Goal: Complete application form

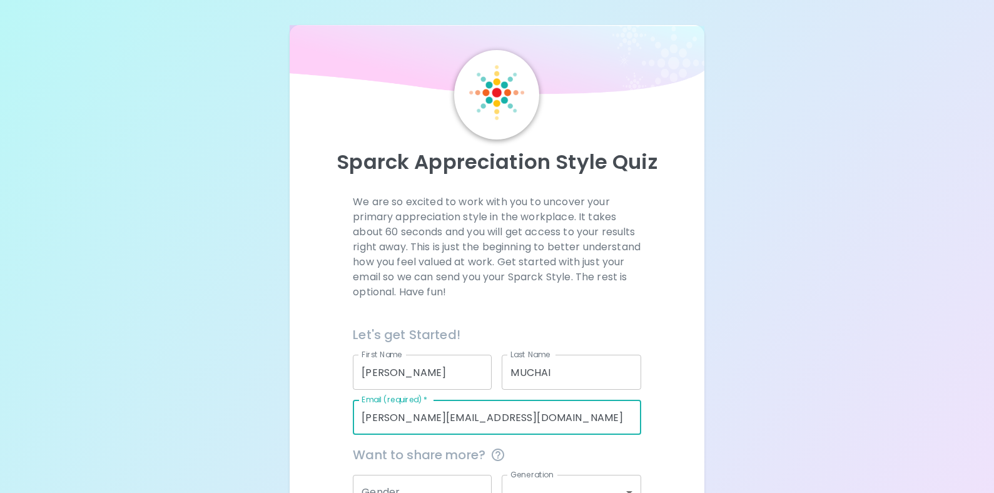
scroll to position [133, 0]
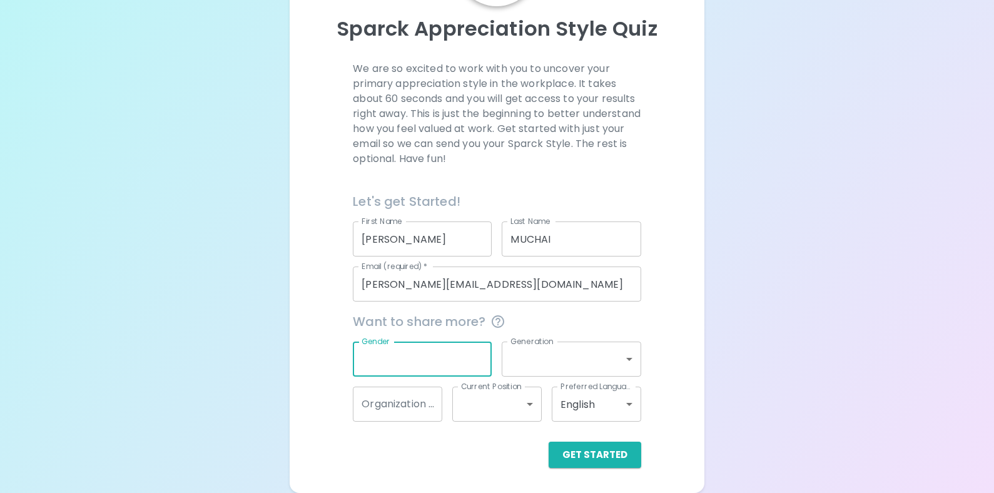
click at [419, 353] on input "Gender" at bounding box center [422, 359] width 139 height 35
type input "[DEMOGRAPHIC_DATA]"
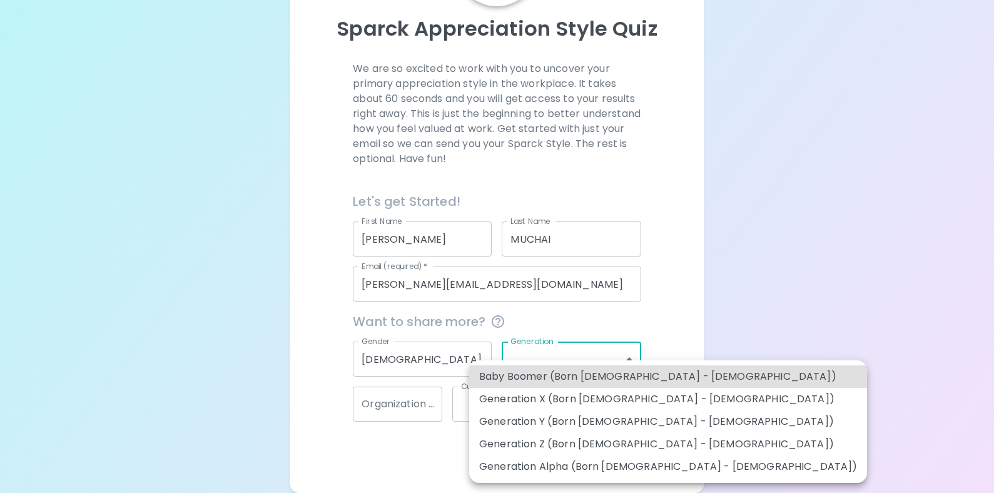
click at [551, 357] on body "Sparck Appreciation Style Quiz We are so excited to work with you to uncover yo…" at bounding box center [497, 180] width 994 height 626
click at [504, 420] on li "Generation Y (Born [DEMOGRAPHIC_DATA] - [DEMOGRAPHIC_DATA])" at bounding box center [668, 421] width 398 height 23
type input "generation_y"
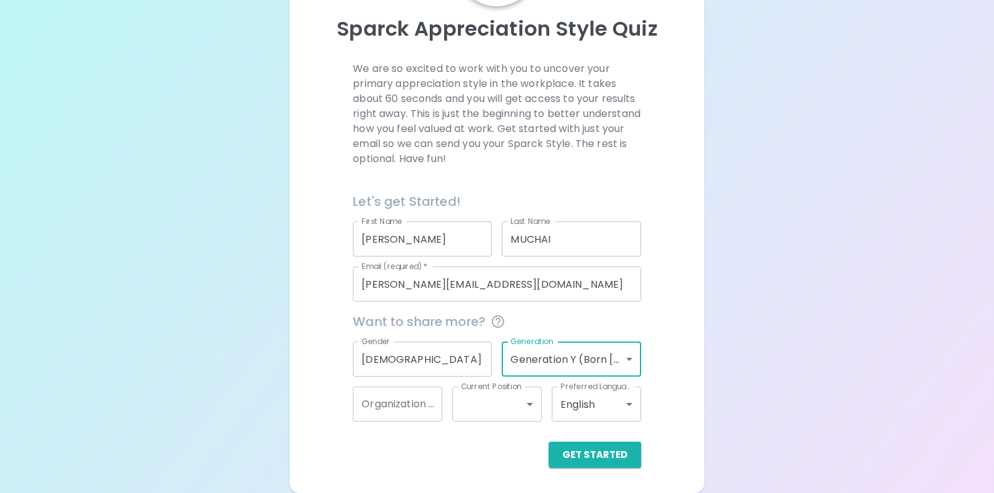
click at [572, 360] on body "Sparck Appreciation Style Quiz We are so excited to work with you to uncover yo…" at bounding box center [497, 180] width 994 height 626
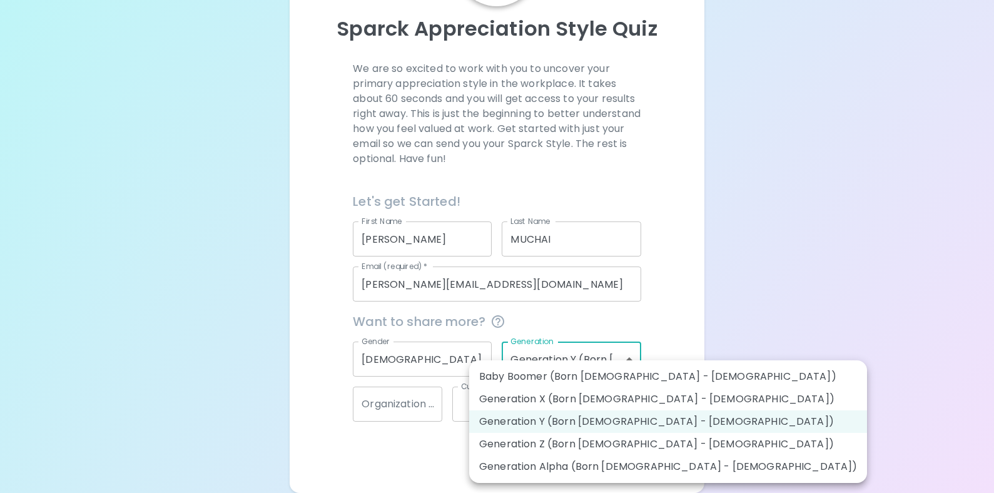
click at [390, 459] on div at bounding box center [497, 246] width 994 height 493
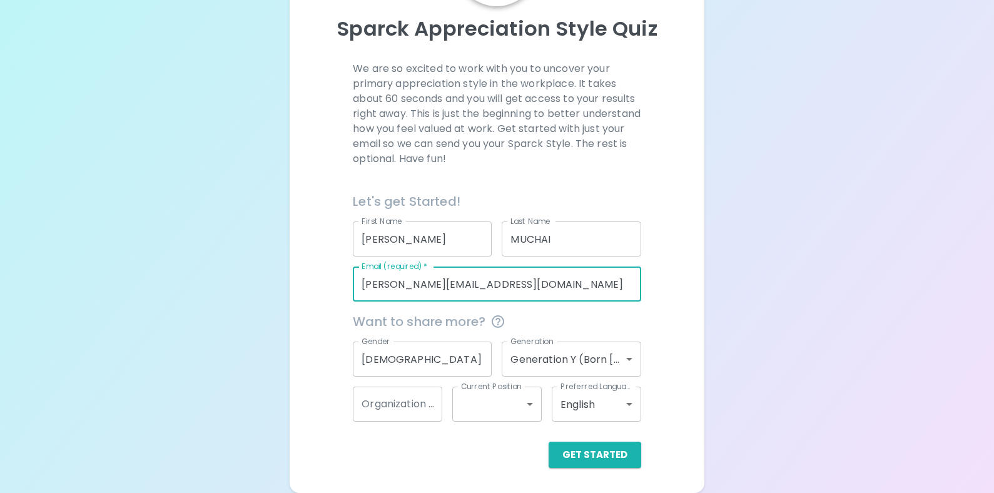
click at [526, 289] on input "[PERSON_NAME][EMAIL_ADDRESS][DOMAIN_NAME]" at bounding box center [497, 284] width 288 height 35
click at [511, 291] on input "[EMAIL_ADDRESS][DOMAIN_NAME]" at bounding box center [497, 284] width 288 height 35
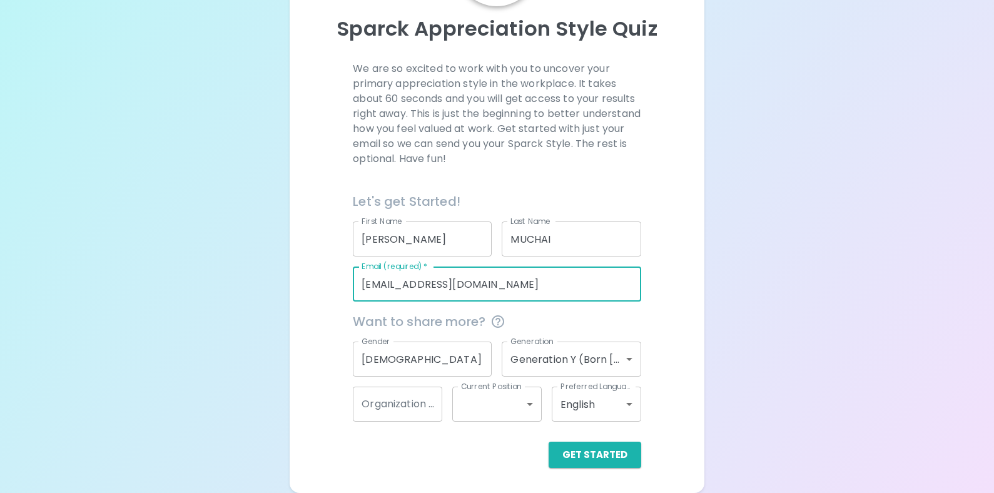
click at [511, 291] on input "[EMAIL_ADDRESS][DOMAIN_NAME]" at bounding box center [497, 284] width 288 height 35
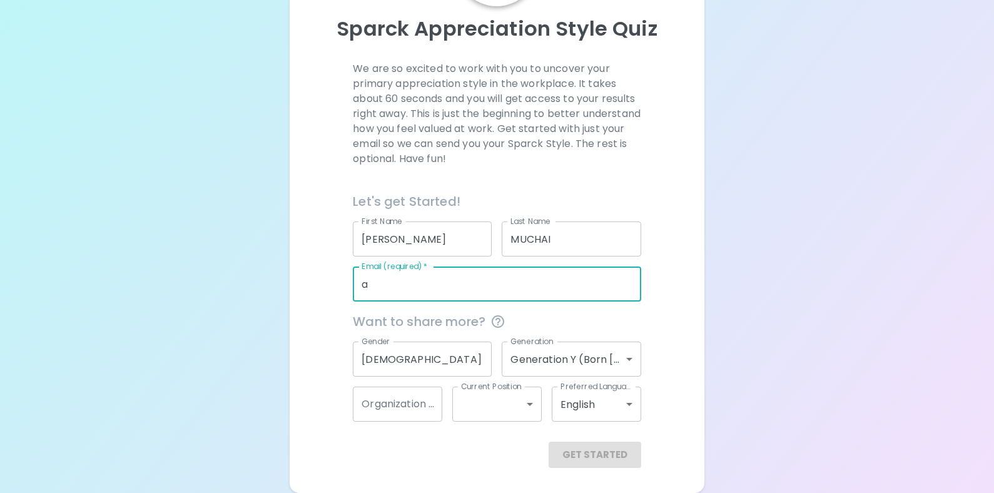
type input "[PERSON_NAME][EMAIL_ADDRESS][DOMAIN_NAME]"
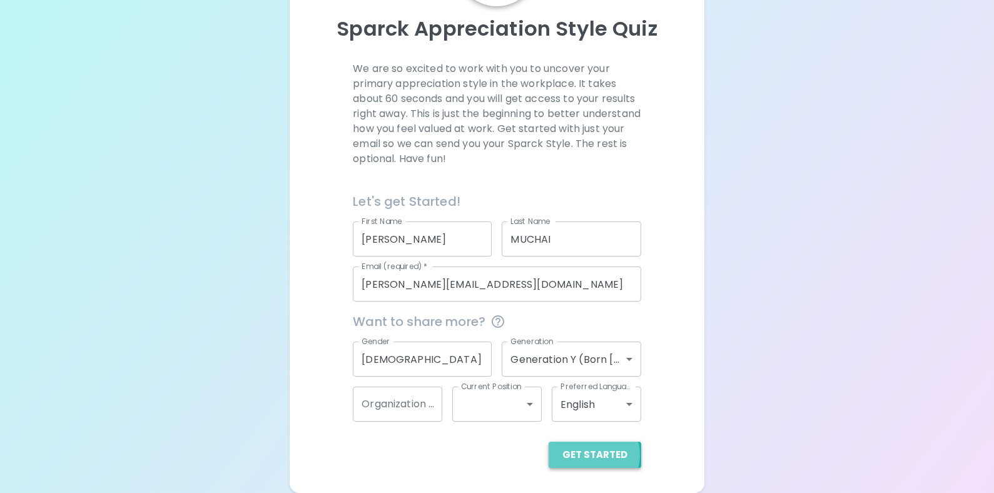
click at [594, 455] on button "Get Started" at bounding box center [595, 455] width 93 height 26
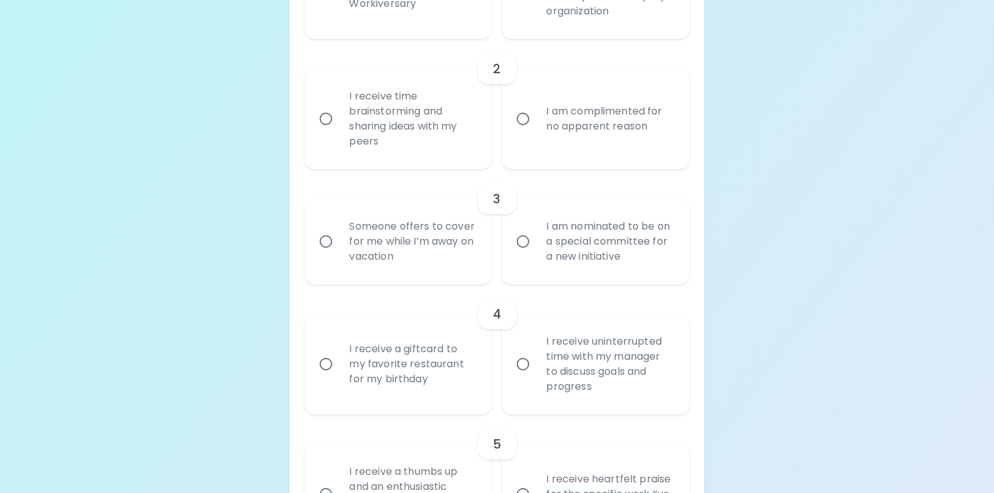
scroll to position [450, 0]
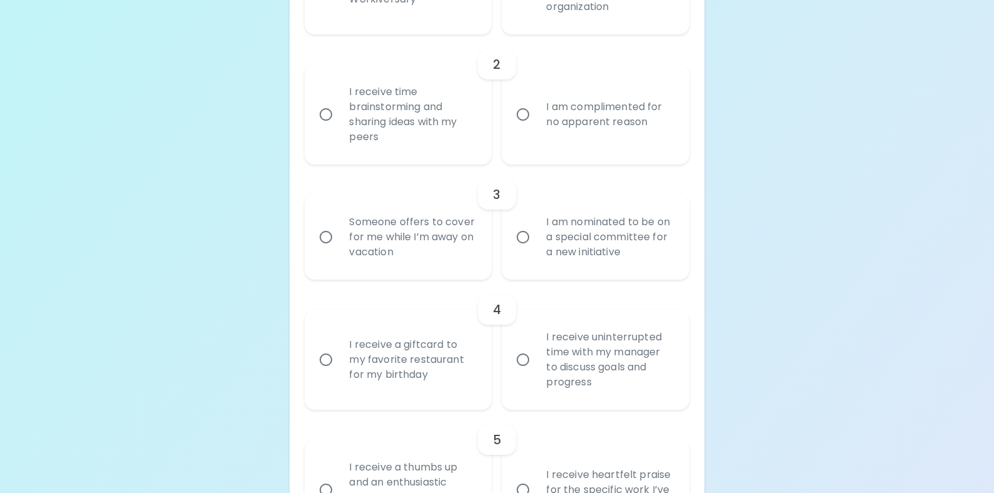
click at [329, 357] on input "I receive a giftcard to my favorite restaurant for my birthday" at bounding box center [326, 360] width 26 height 26
radio input "true"
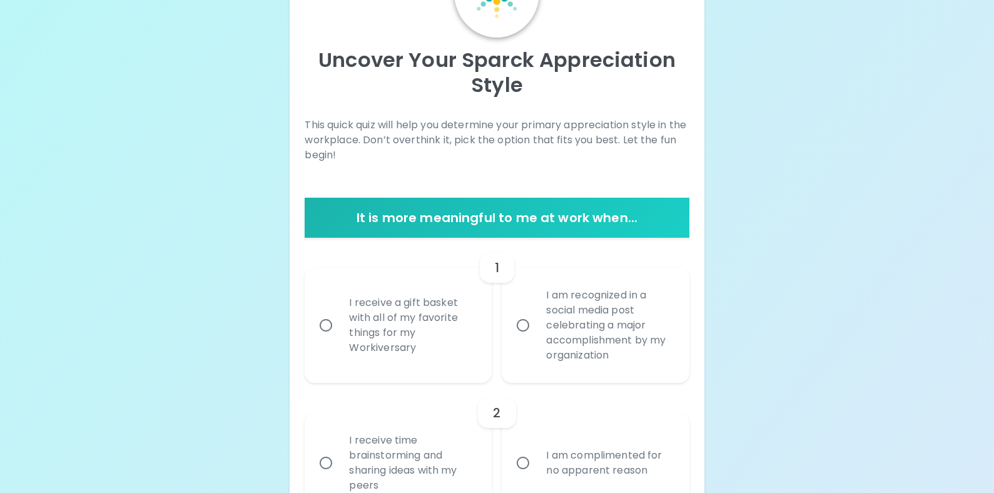
scroll to position [104, 0]
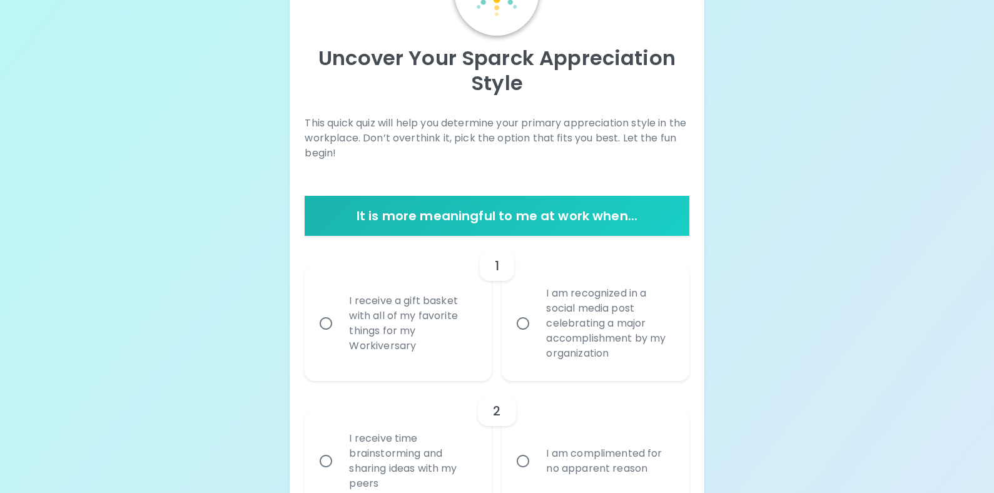
click at [327, 315] on input "I receive a gift basket with all of my favorite things for my Workiversary" at bounding box center [326, 323] width 26 height 26
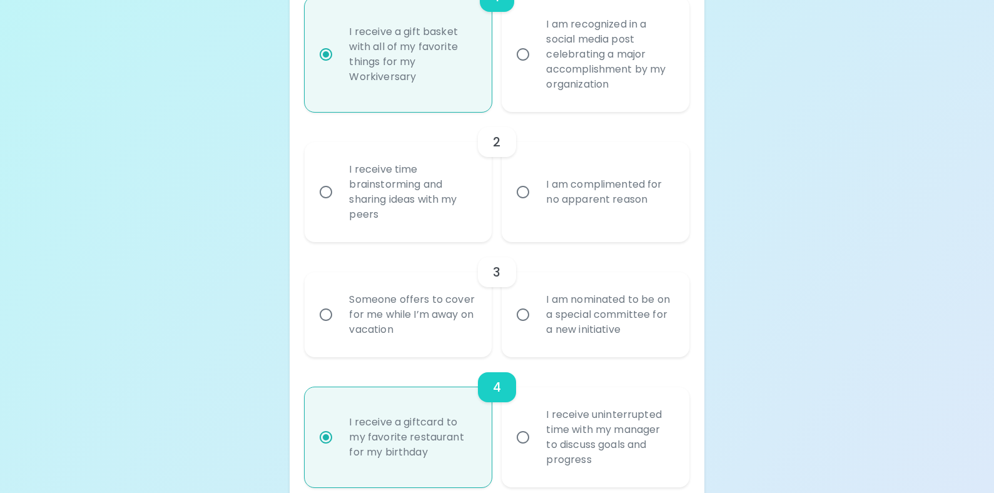
scroll to position [375, 0]
radio input "true"
click at [325, 188] on input "I receive time brainstorming and sharing ideas with my peers" at bounding box center [326, 189] width 26 height 26
radio input "false"
radio input "true"
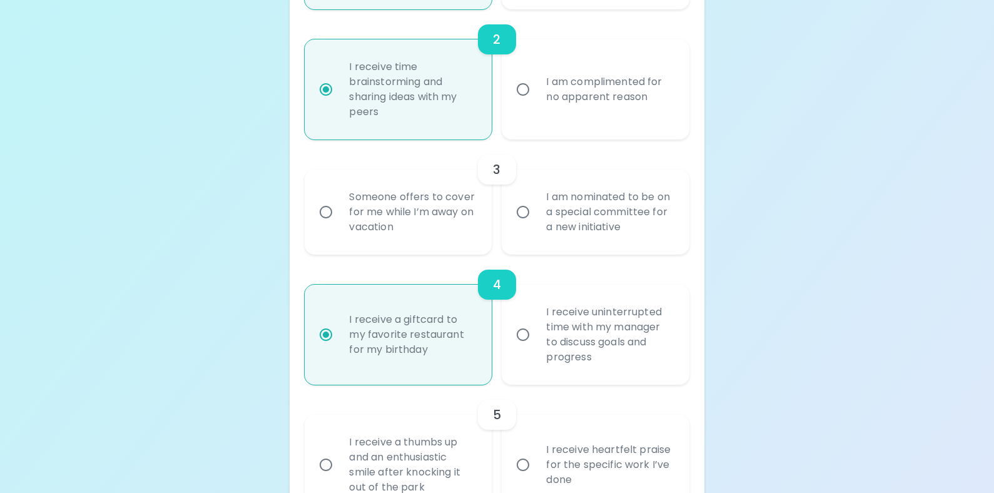
scroll to position [479, 0]
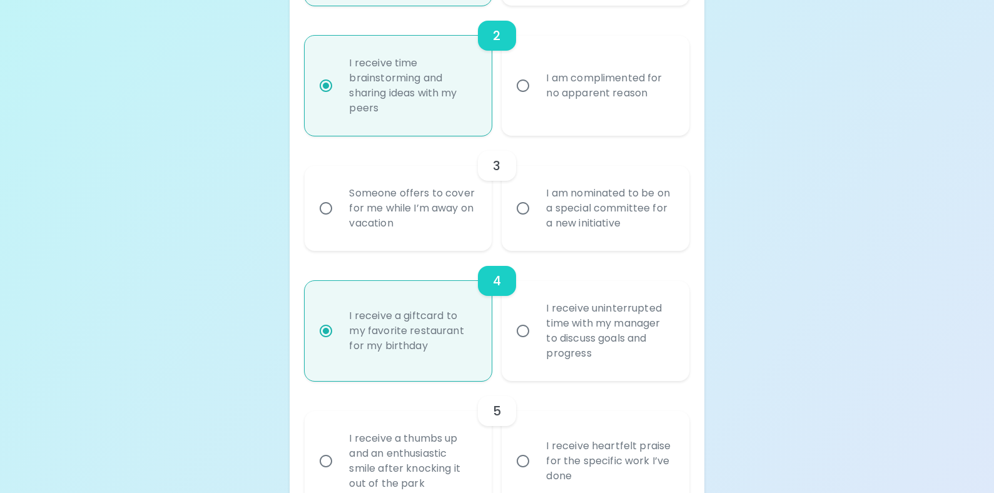
radio input "true"
click at [328, 208] on input "Someone offers to cover for me while I’m away on vacation" at bounding box center [326, 208] width 26 height 26
radio input "false"
radio input "true"
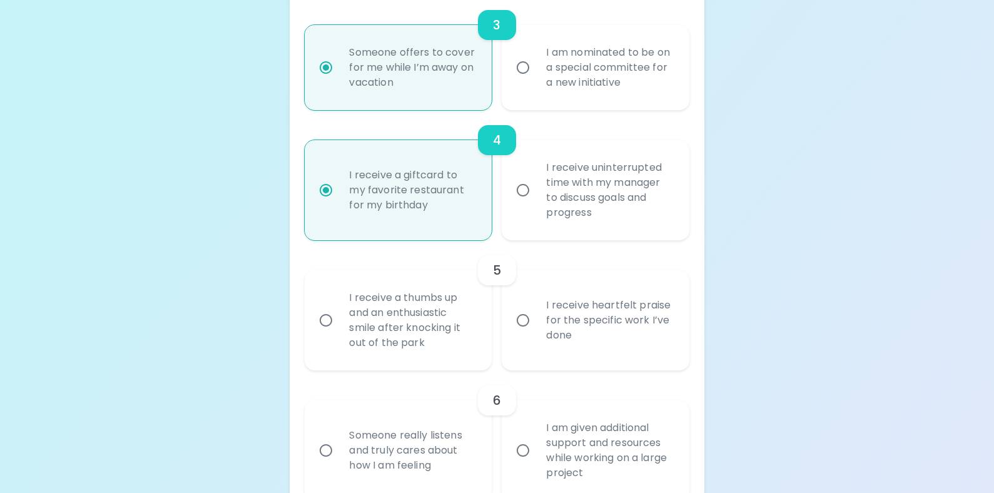
scroll to position [622, 0]
radio input "true"
click at [327, 317] on input "I receive a thumbs up and an enthusiastic smile after knocking it out of the pa…" at bounding box center [326, 318] width 26 height 26
radio input "false"
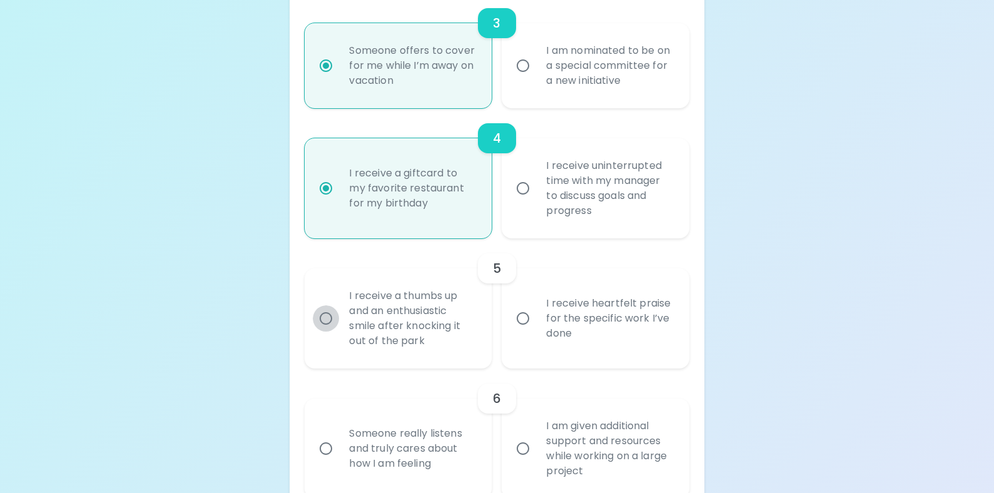
radio input "true"
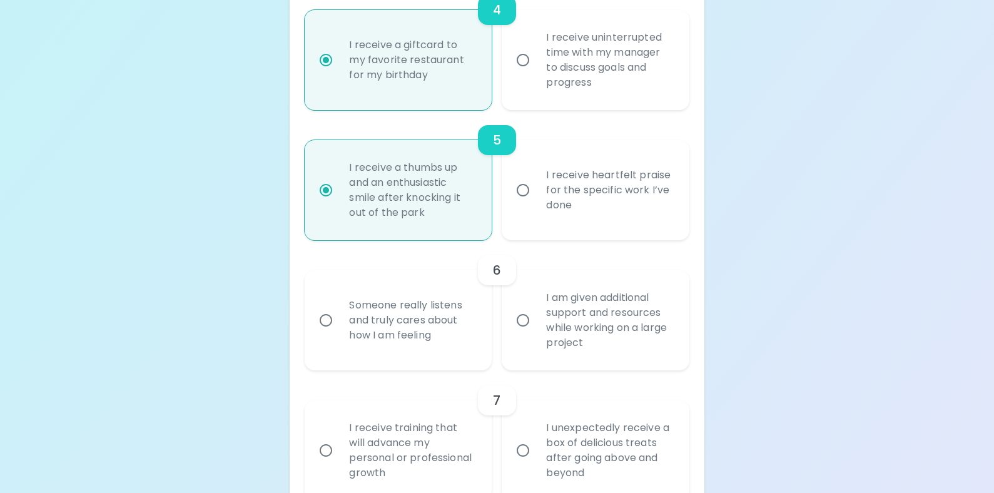
scroll to position [752, 0]
radio input "true"
click at [528, 315] on input "I am given additional support and resources while working on a large project" at bounding box center [523, 318] width 26 height 26
radio input "false"
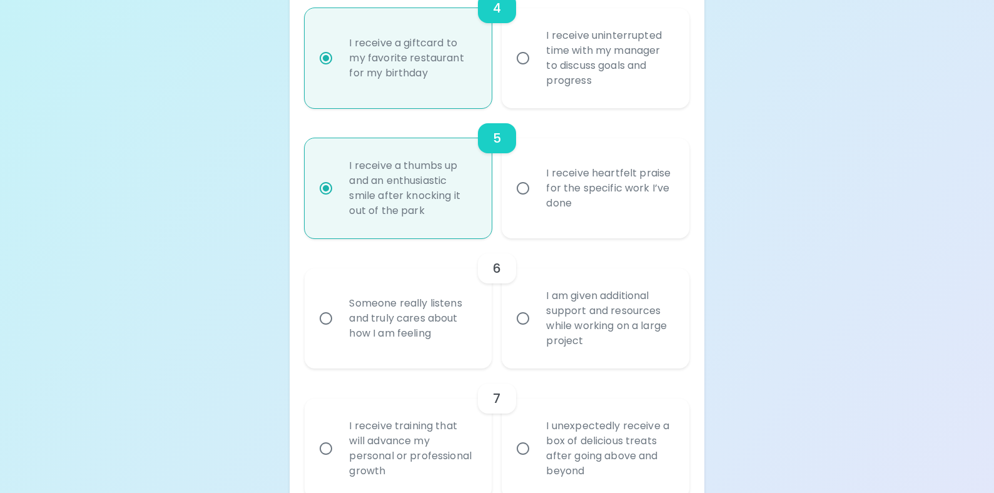
radio input "false"
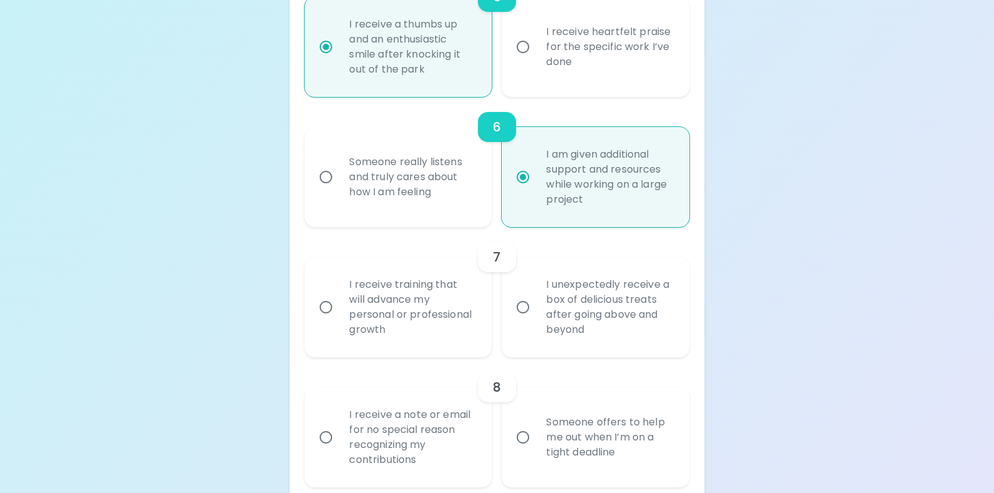
scroll to position [894, 0]
radio input "true"
click at [322, 310] on input "I receive training that will advance my personal or professional growth" at bounding box center [326, 306] width 26 height 26
radio input "false"
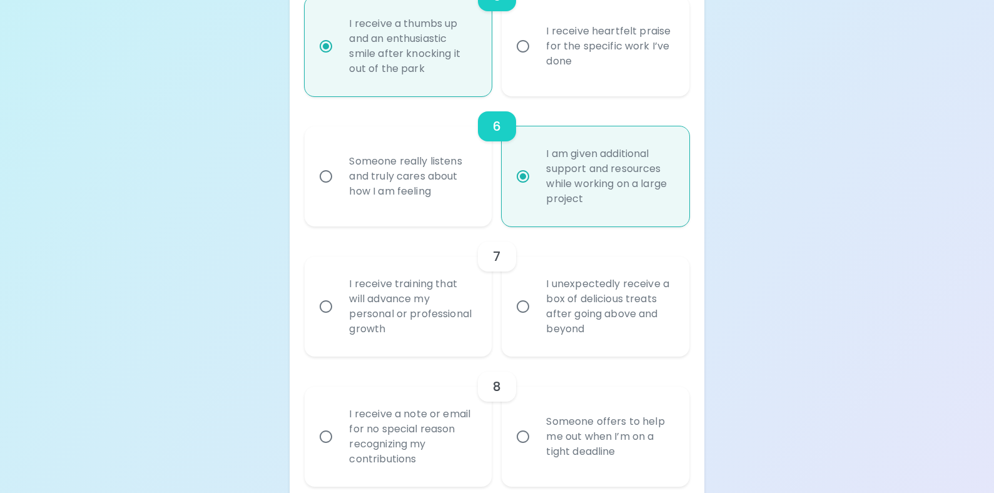
radio input "false"
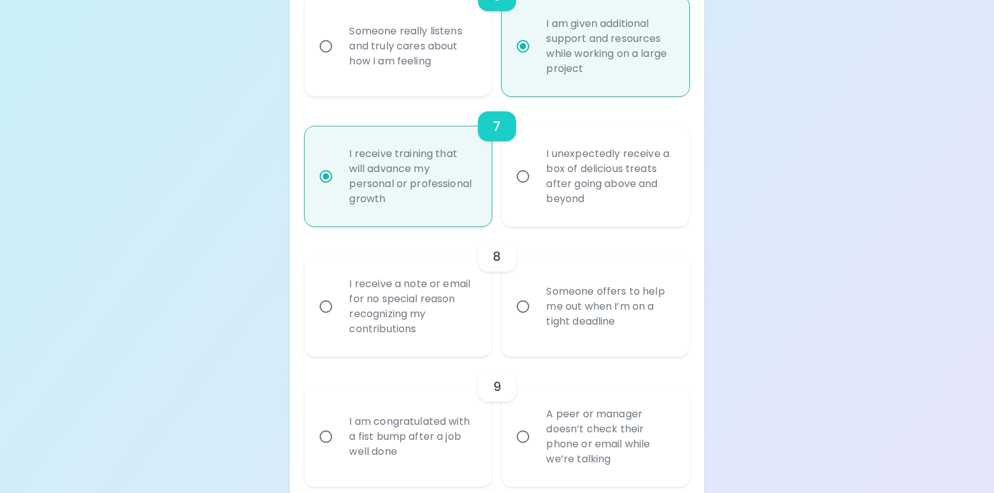
scroll to position [1027, 0]
radio input "true"
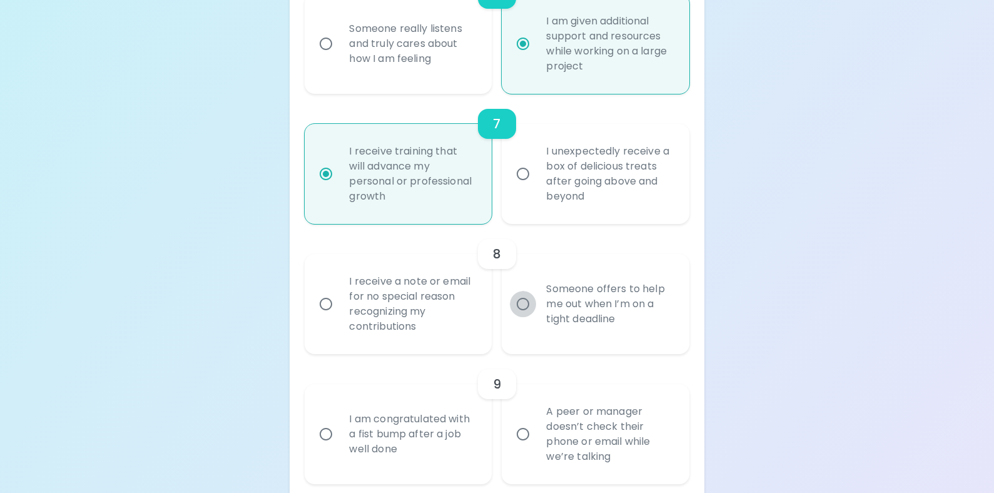
click at [512, 306] on input "Someone offers to help me out when I’m on a tight deadline" at bounding box center [523, 304] width 26 height 26
radio input "false"
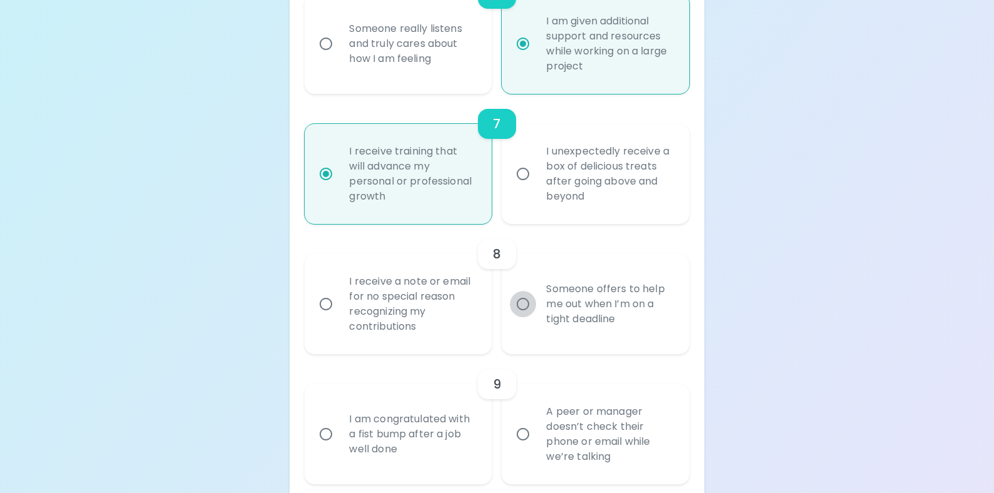
radio input "false"
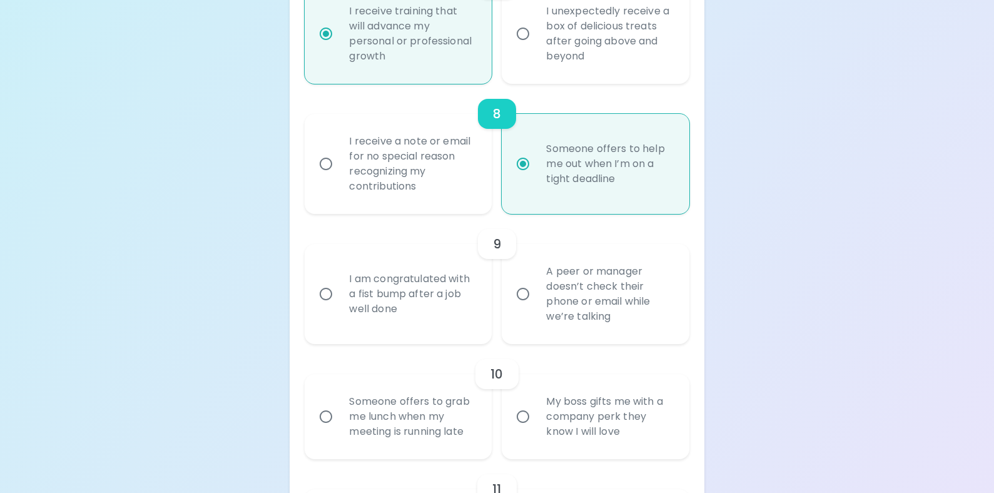
scroll to position [1168, 0]
radio input "true"
click at [352, 286] on div "I am congratulated with a fist bump after a job well done" at bounding box center [412, 292] width 146 height 75
click at [339, 286] on input "I am congratulated with a fist bump after a job well done" at bounding box center [326, 293] width 26 height 26
radio input "false"
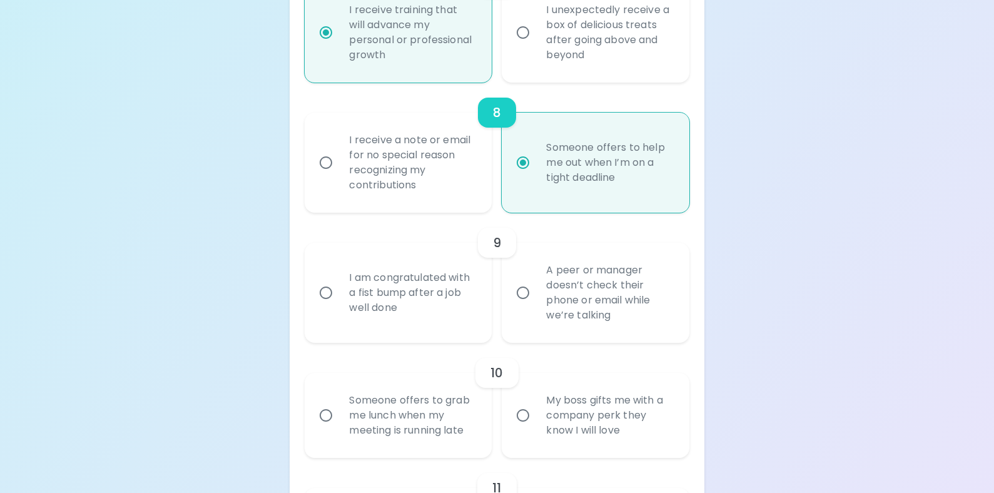
radio input "false"
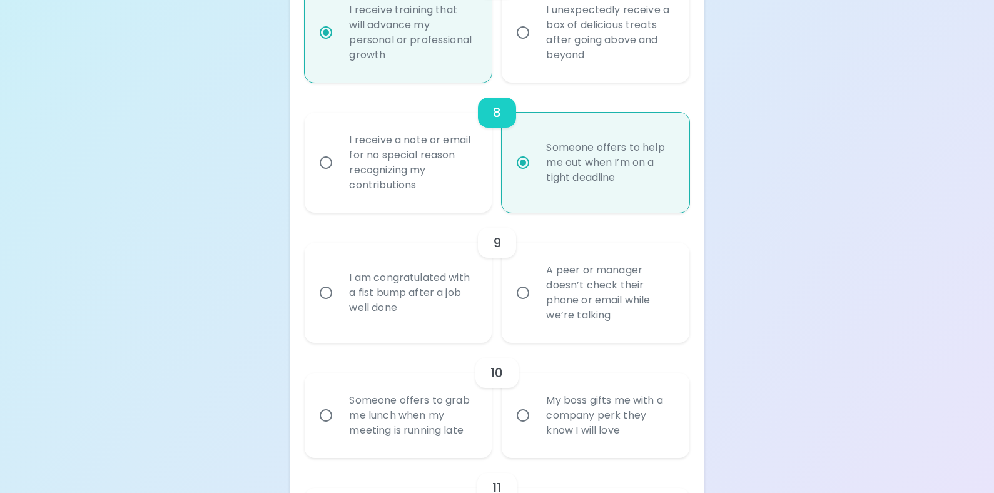
radio input "false"
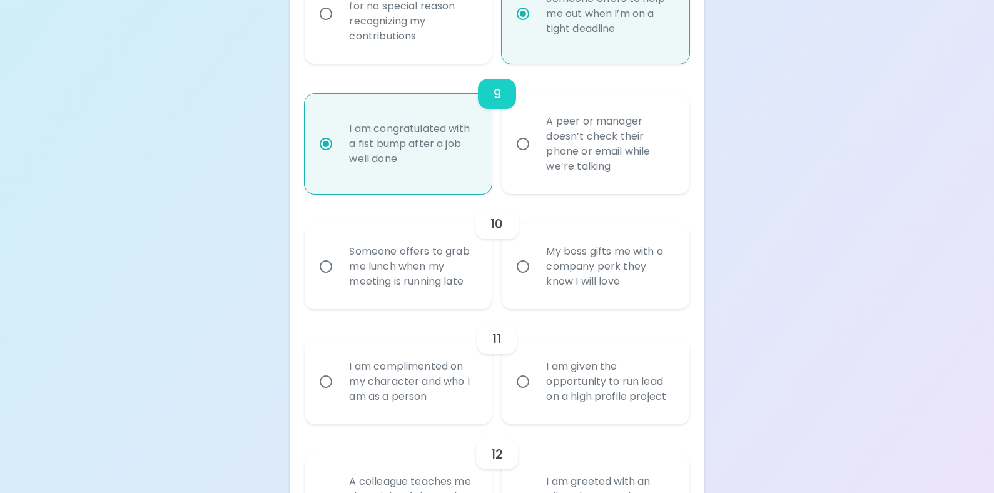
scroll to position [1318, 0]
radio input "true"
click at [323, 261] on input "Someone offers to grab me lunch when my meeting is running late" at bounding box center [326, 265] width 26 height 26
radio input "false"
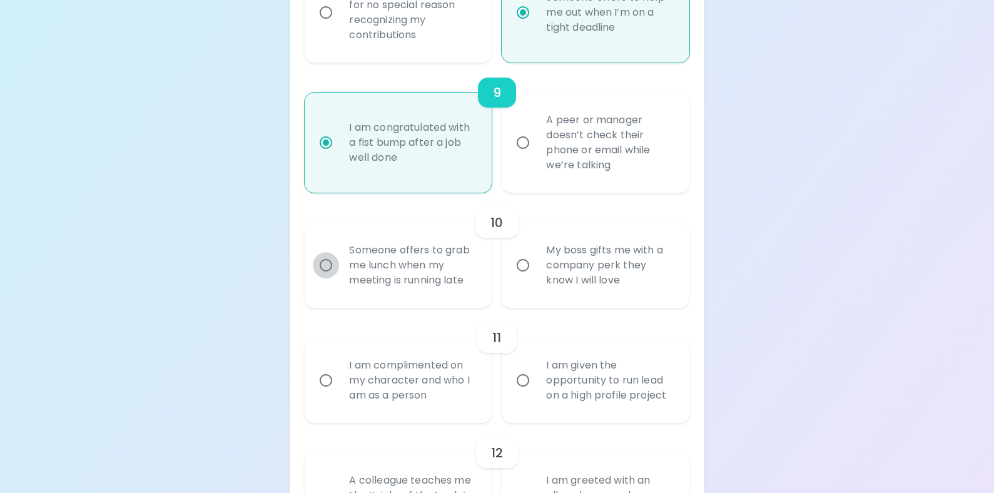
radio input "false"
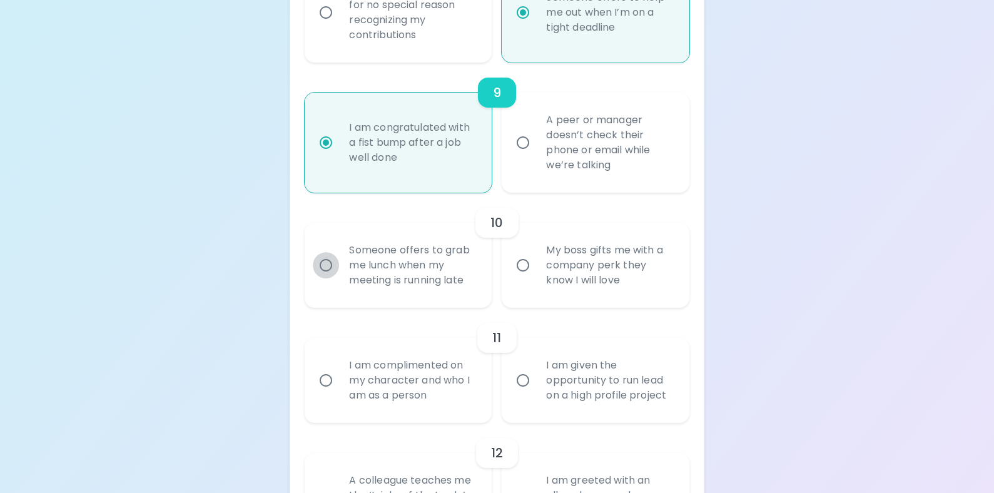
radio input "false"
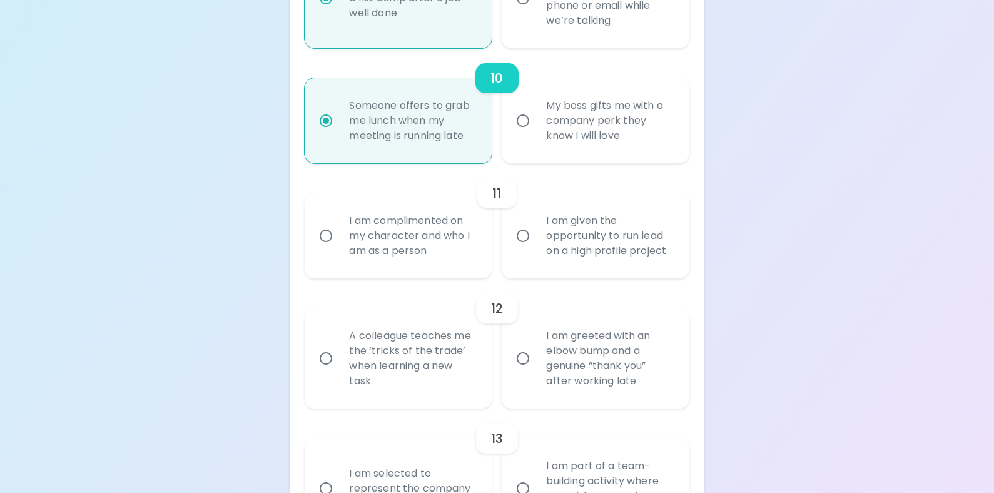
scroll to position [1465, 0]
radio input "true"
click at [528, 237] on input "I am given the opportunity to run lead on a high profile project" at bounding box center [523, 234] width 26 height 26
radio input "false"
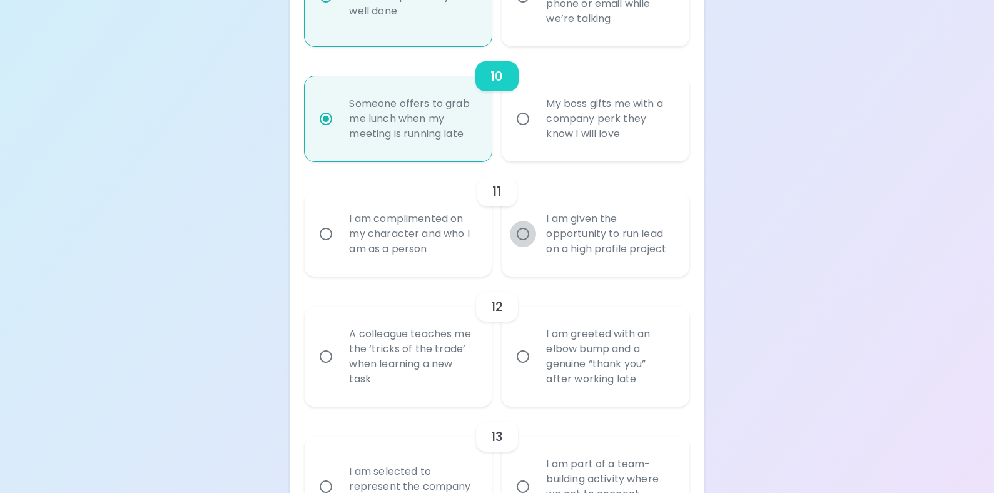
radio input "false"
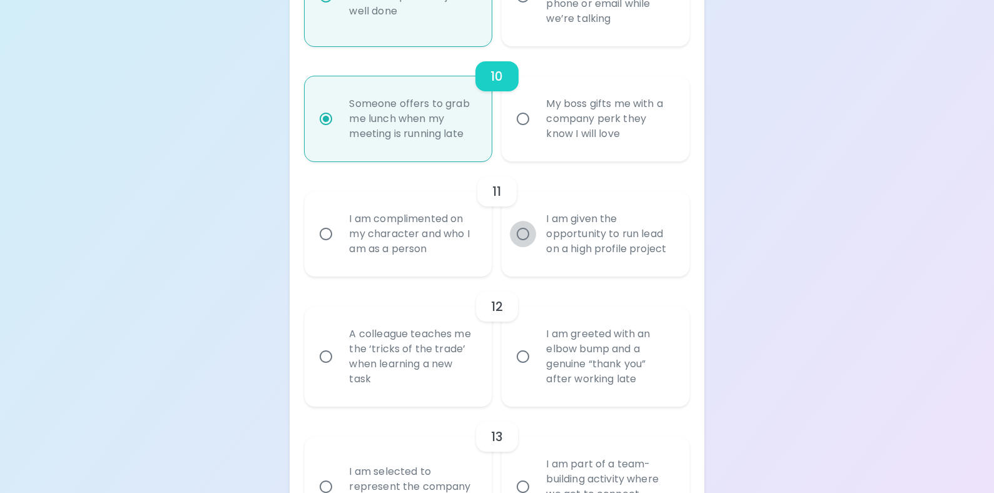
radio input "false"
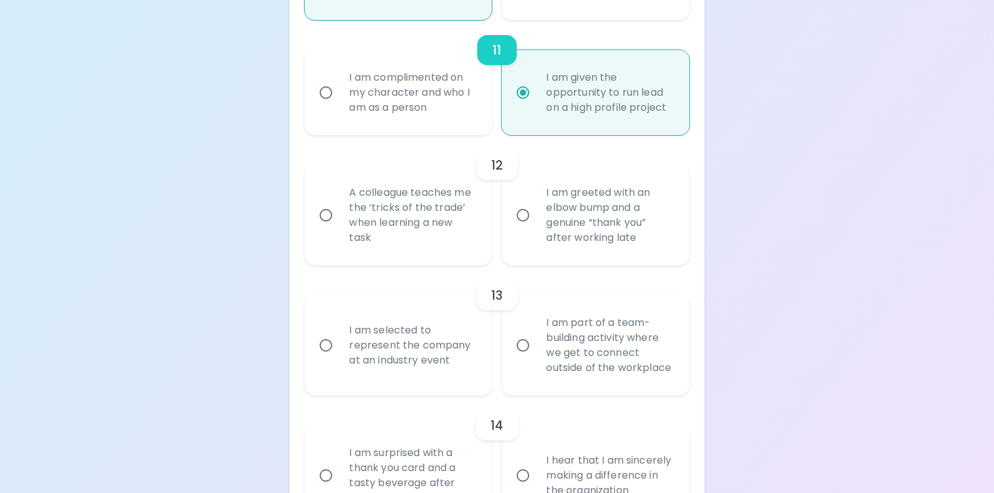
scroll to position [1607, 0]
radio input "true"
click at [328, 215] on input "A colleague teaches me the ‘tricks of the trade’ when learning a new task" at bounding box center [326, 214] width 26 height 26
radio input "false"
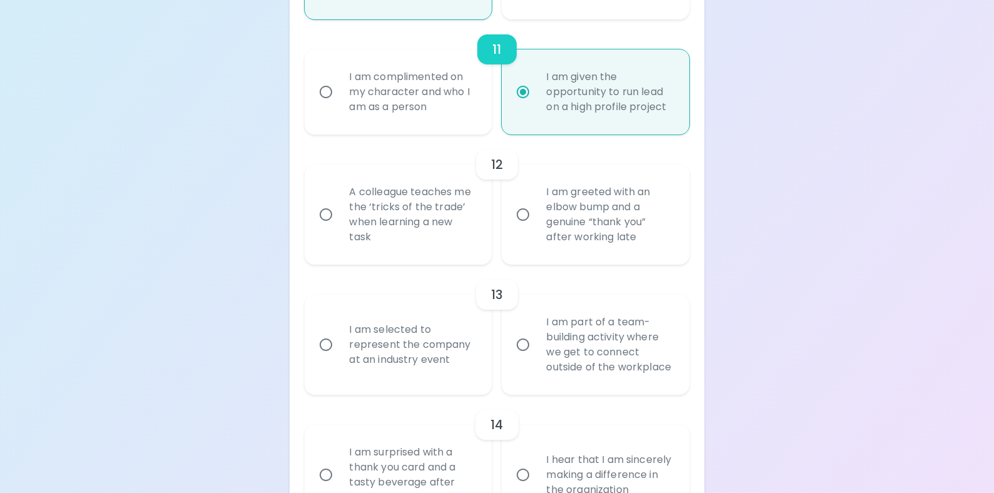
radio input "false"
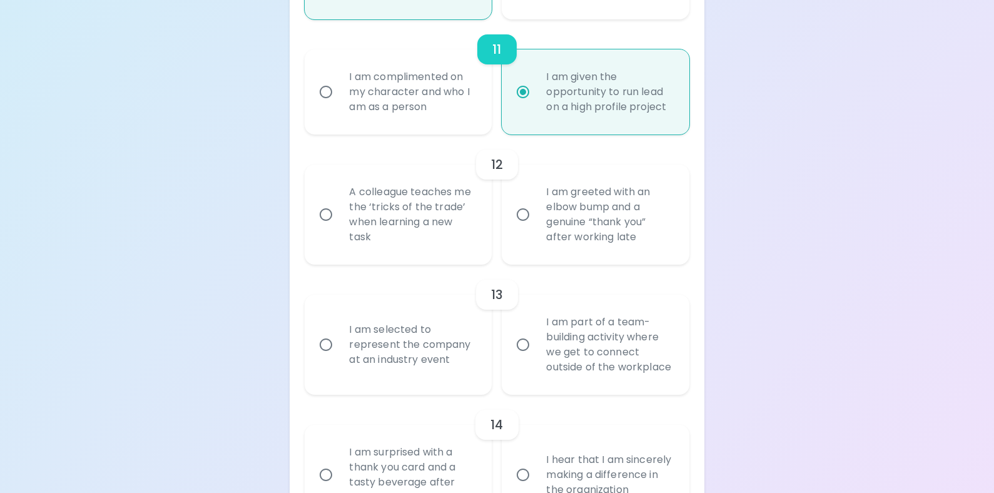
radio input "false"
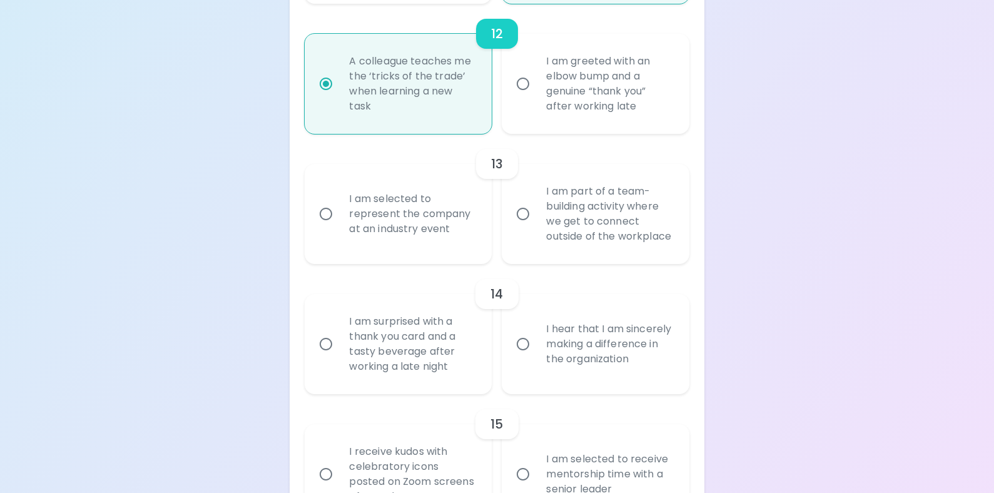
scroll to position [1739, 0]
radio input "true"
click at [514, 213] on input "I am part of a team-building activity where we get to connect outside of the wo…" at bounding box center [523, 213] width 26 height 26
radio input "false"
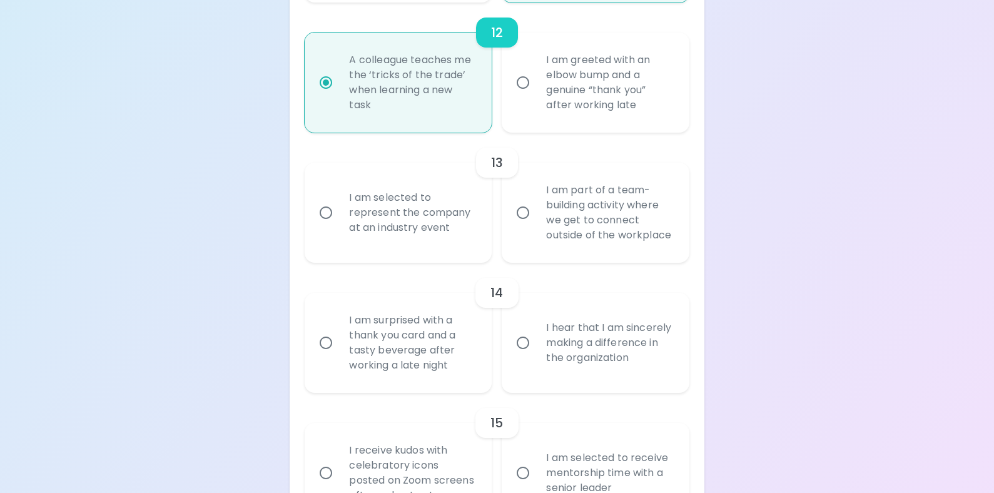
radio input "false"
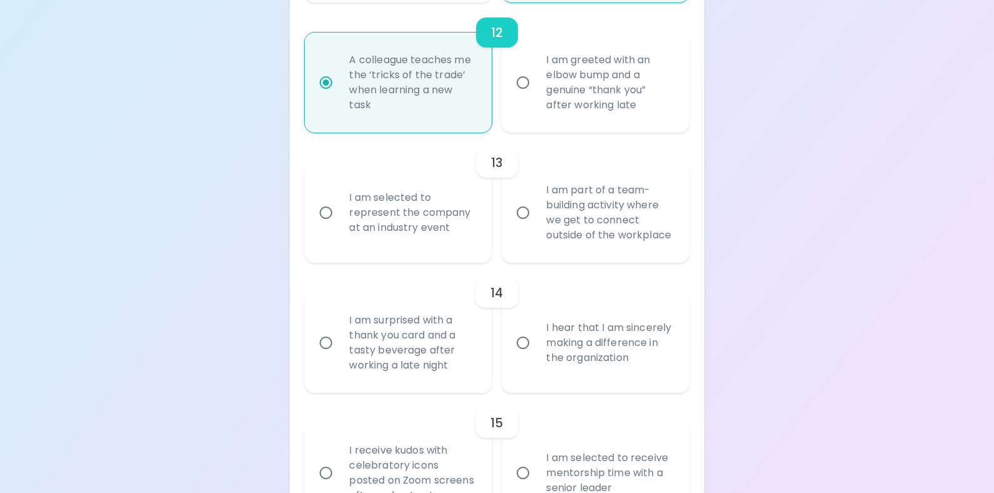
radio input "false"
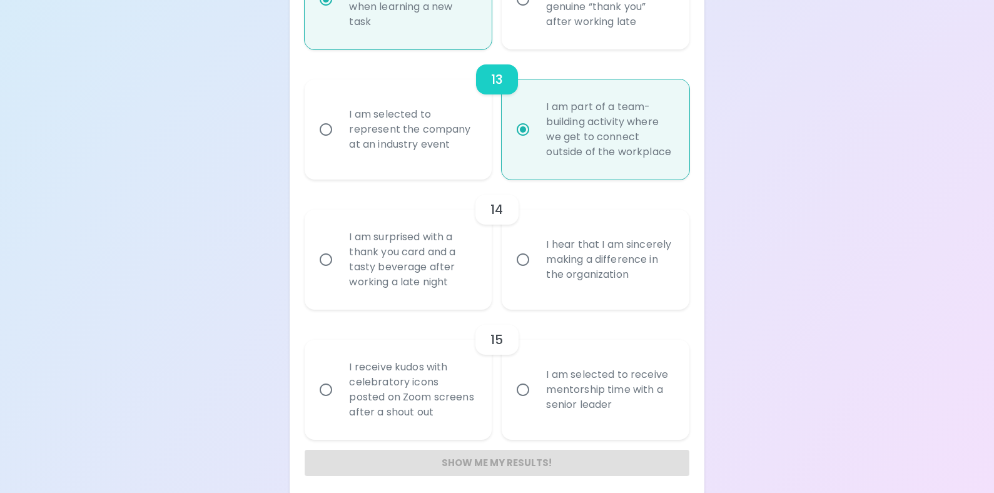
scroll to position [1830, 0]
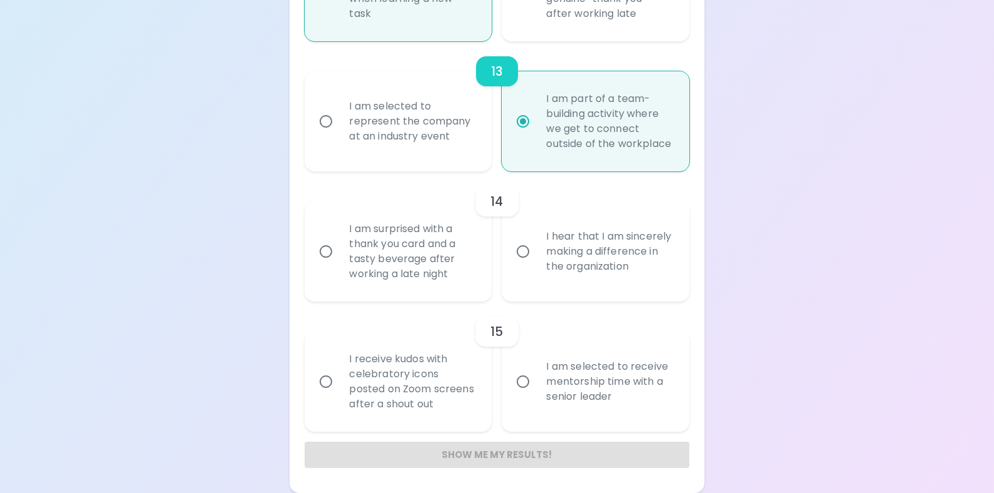
radio input "true"
click at [324, 250] on input "I am surprised with a thank you card and a tasty beverage after working a late …" at bounding box center [326, 251] width 26 height 26
radio input "false"
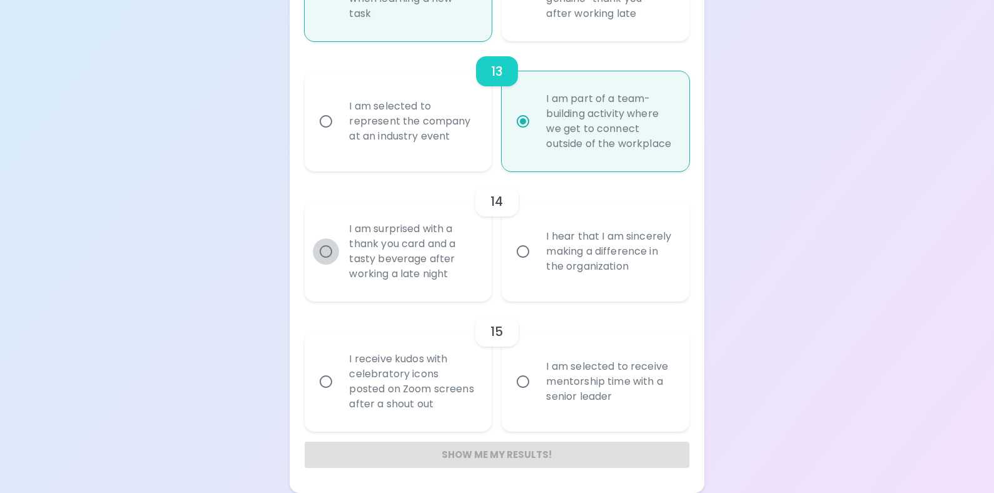
radio input "false"
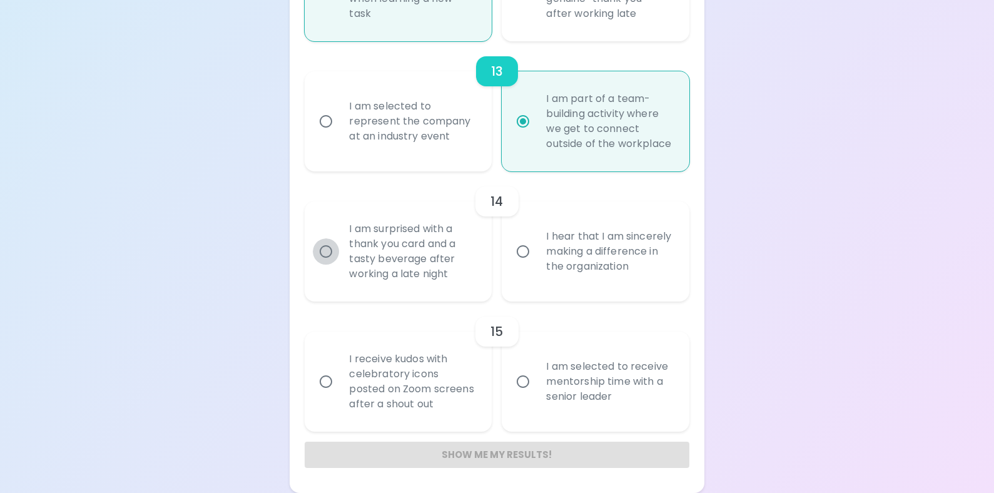
radio input "false"
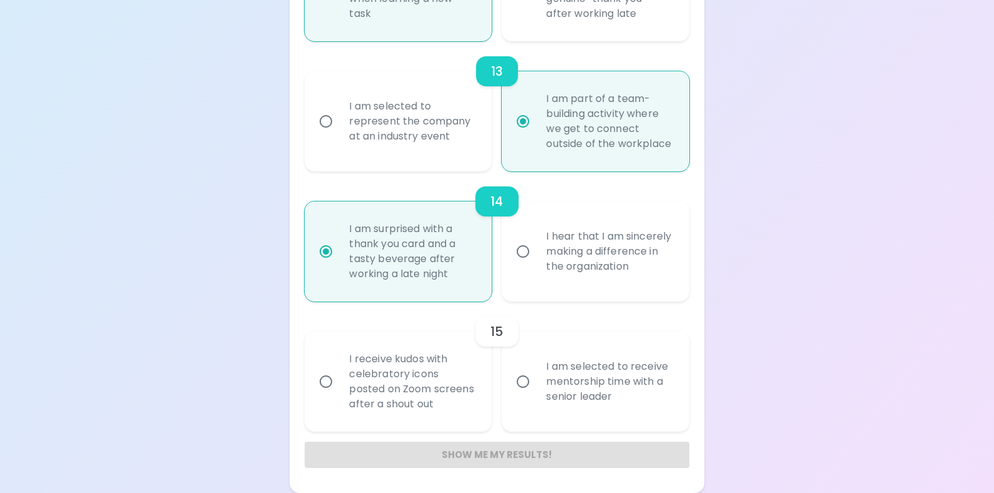
radio input "true"
click at [527, 253] on input "I hear that I am sincerely making a difference in the organization" at bounding box center [523, 251] width 26 height 26
radio input "false"
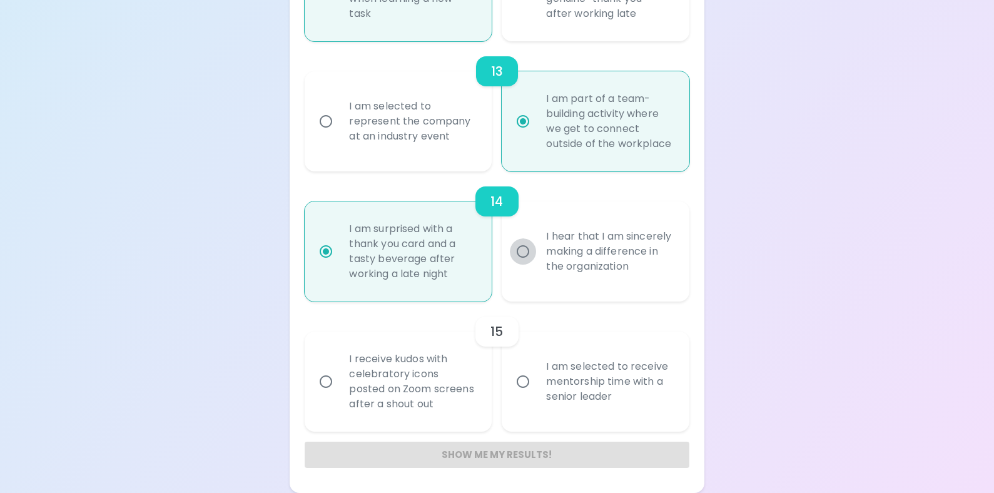
radio input "false"
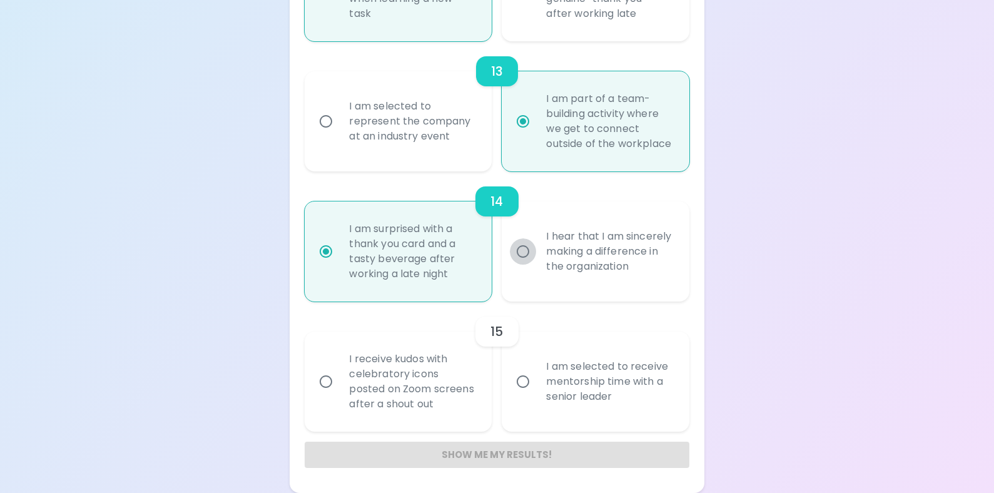
radio input "false"
radio input "true"
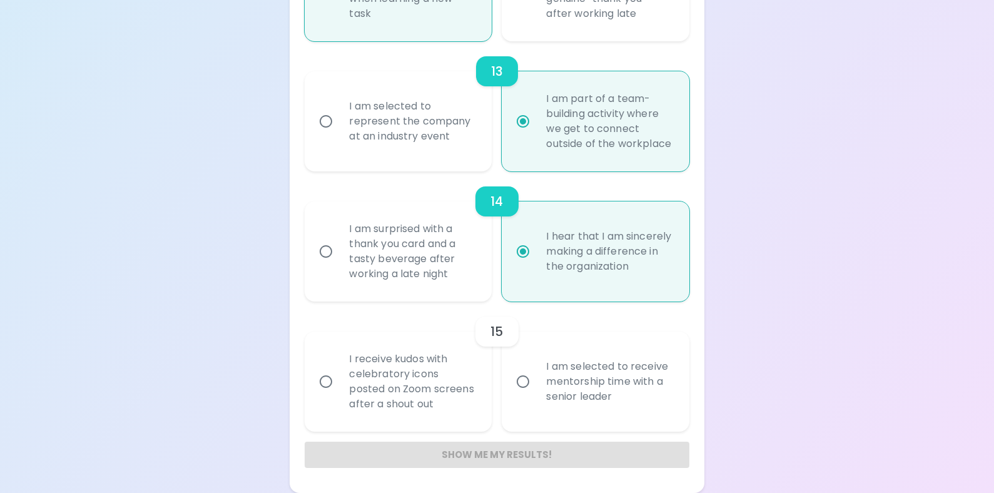
radio input "true"
click at [323, 379] on input "I receive kudos with celebratory icons posted on Zoom screens after a shout out" at bounding box center [326, 382] width 26 height 26
radio input "false"
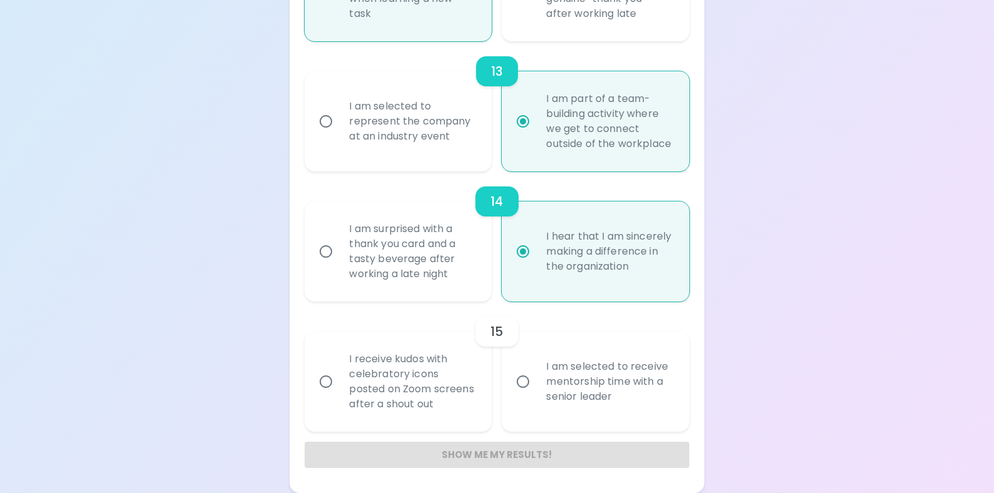
radio input "false"
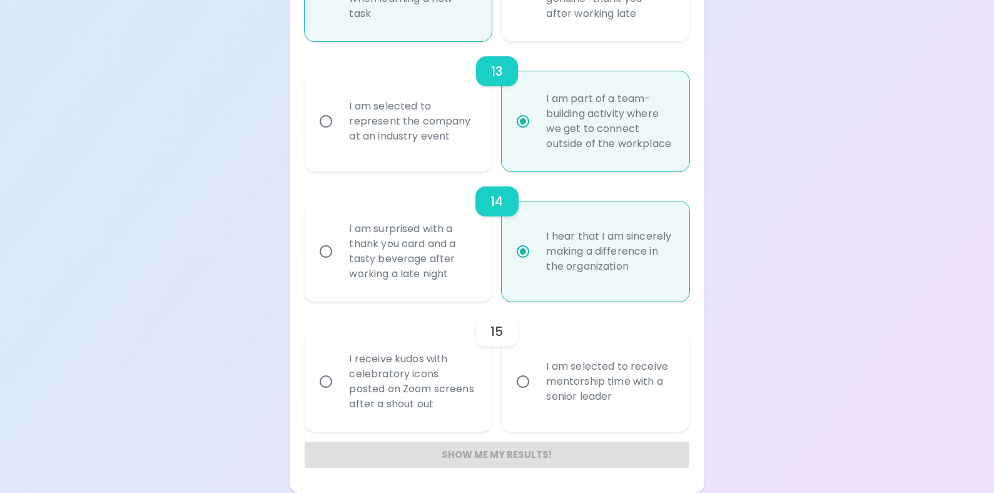
radio input "false"
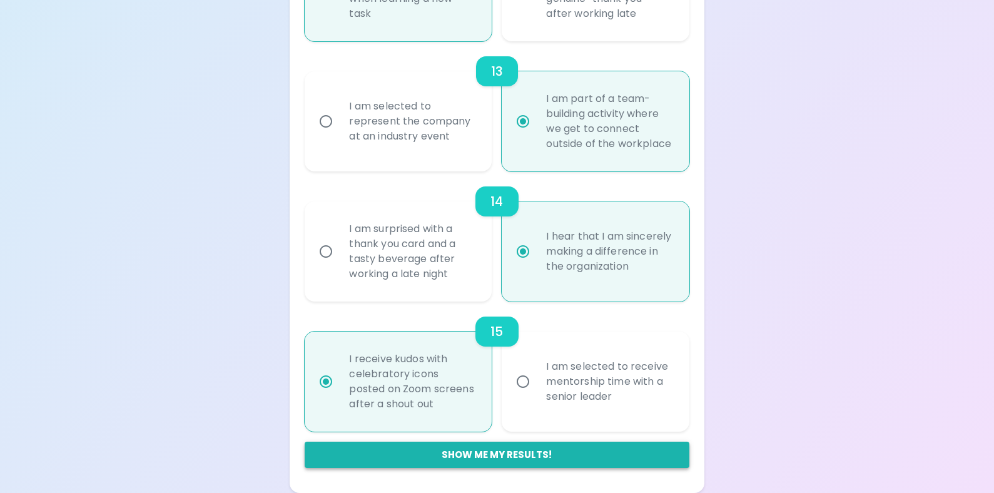
radio input "true"
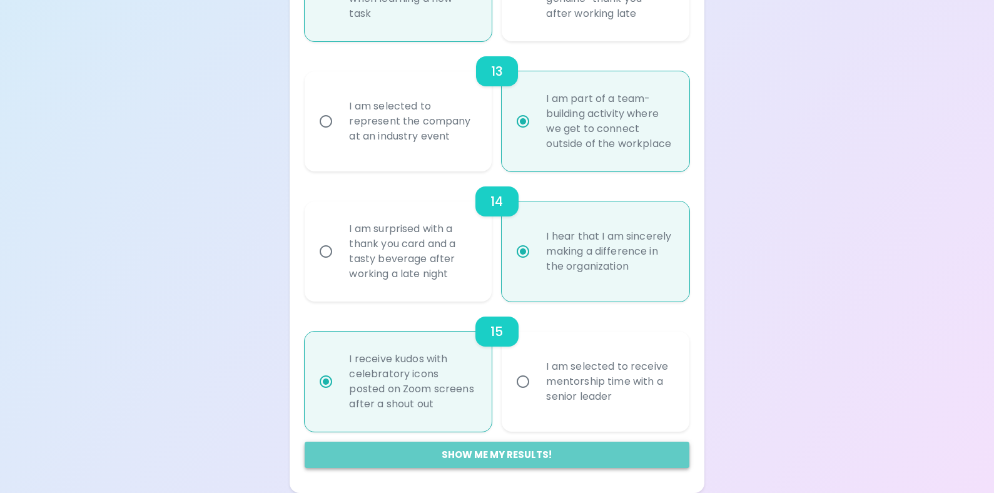
click at [465, 459] on button "Show me my results!" at bounding box center [497, 455] width 384 height 26
radio input "false"
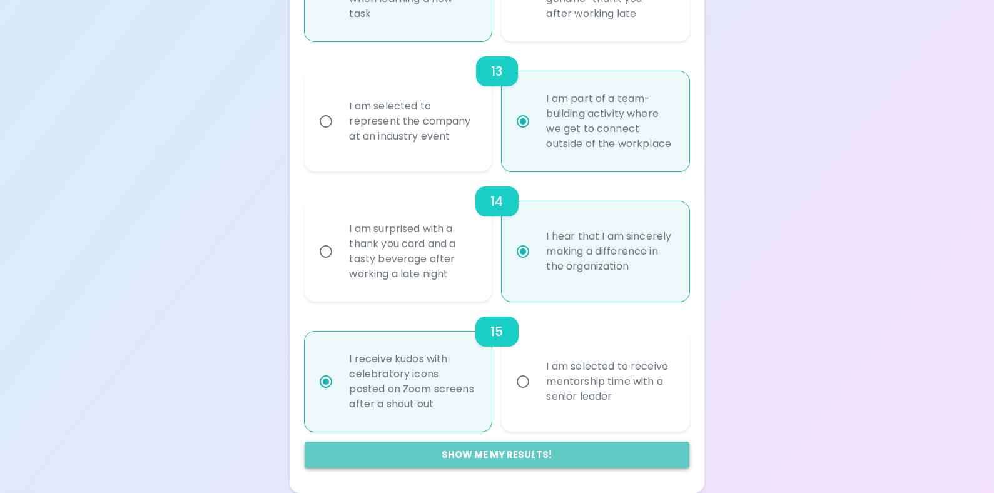
radio input "false"
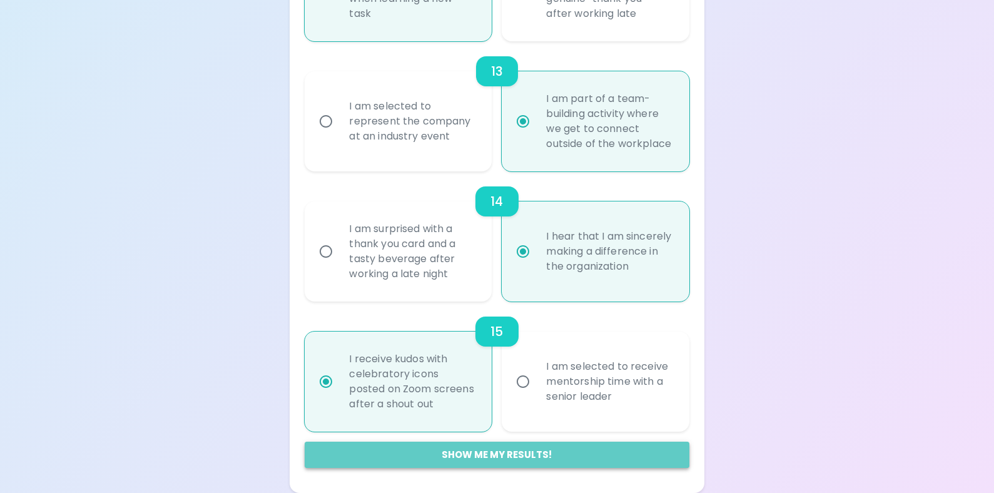
radio input "false"
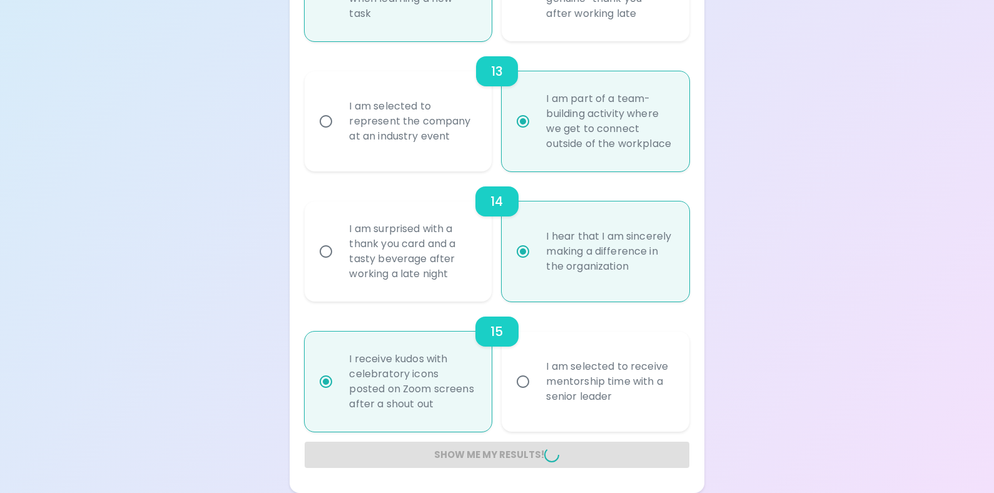
radio input "false"
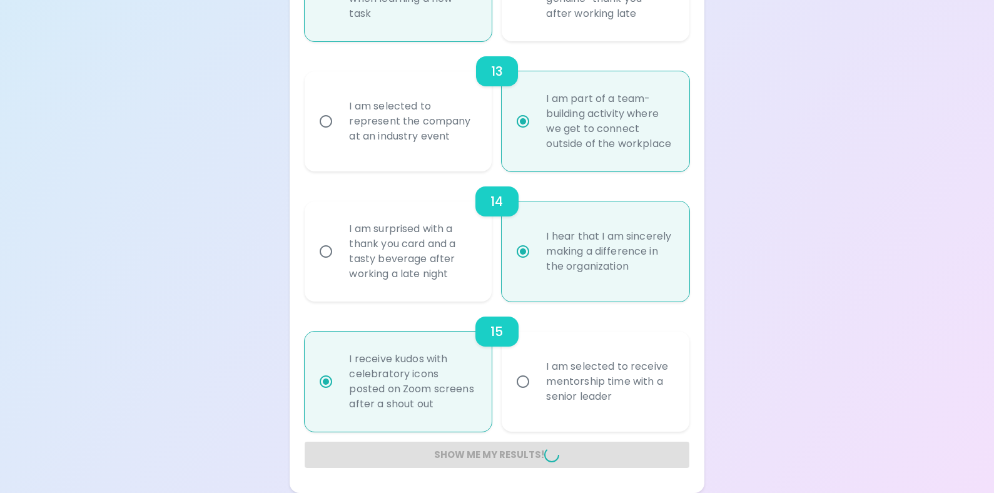
radio input "false"
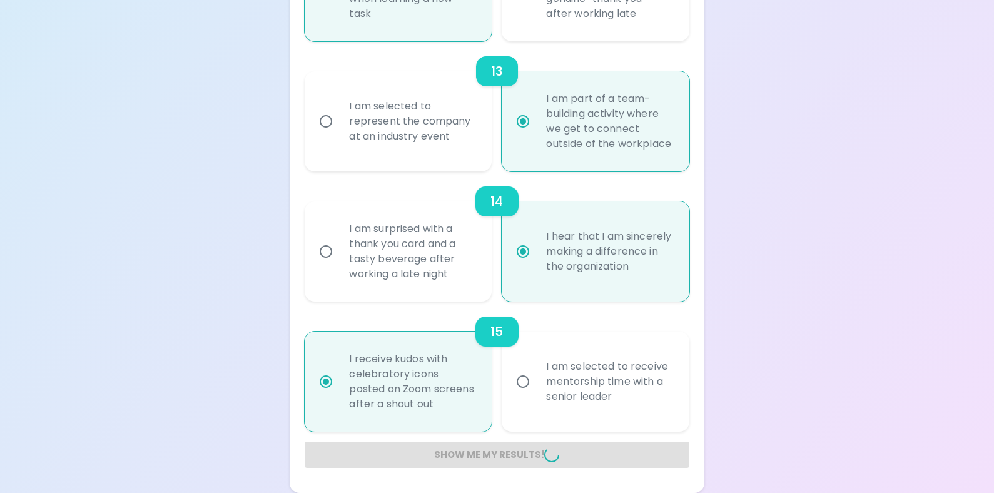
radio input "false"
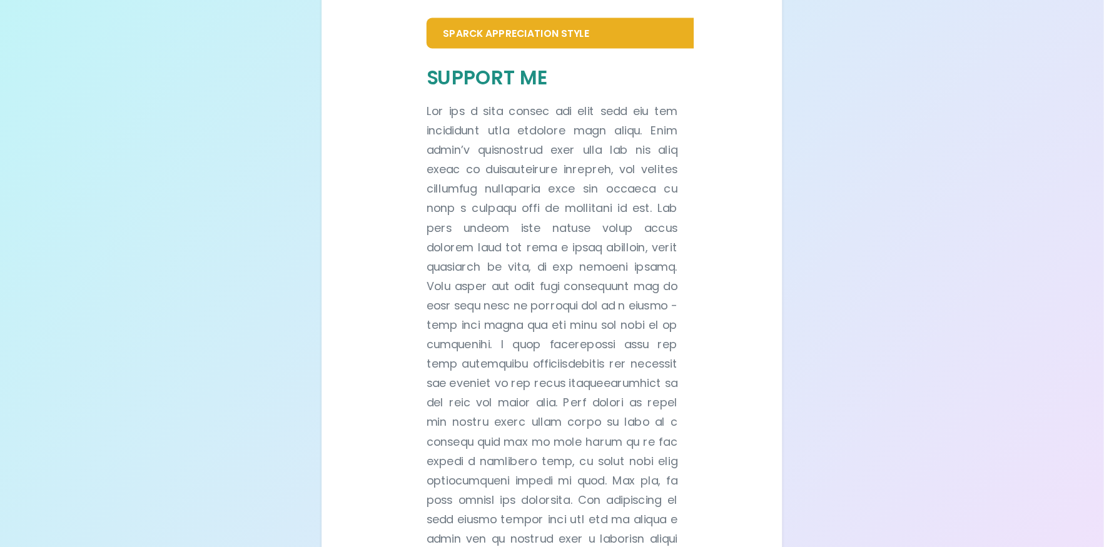
scroll to position [300, 0]
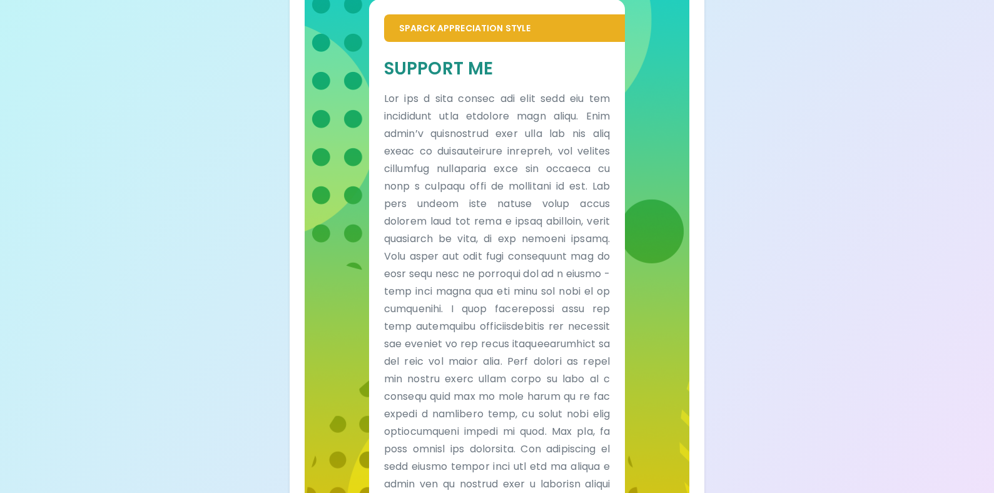
click at [523, 170] on p at bounding box center [497, 335] width 226 height 491
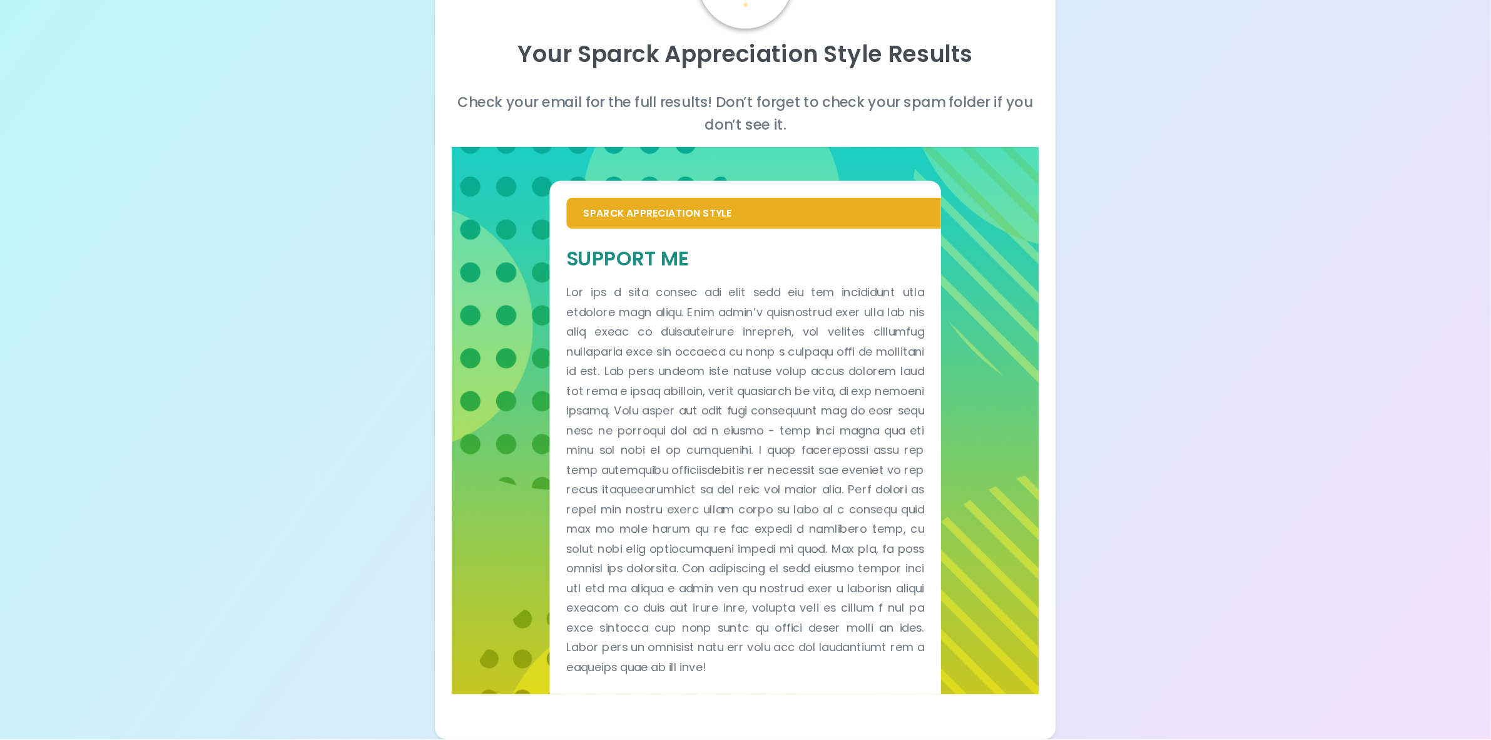
scroll to position [0, 0]
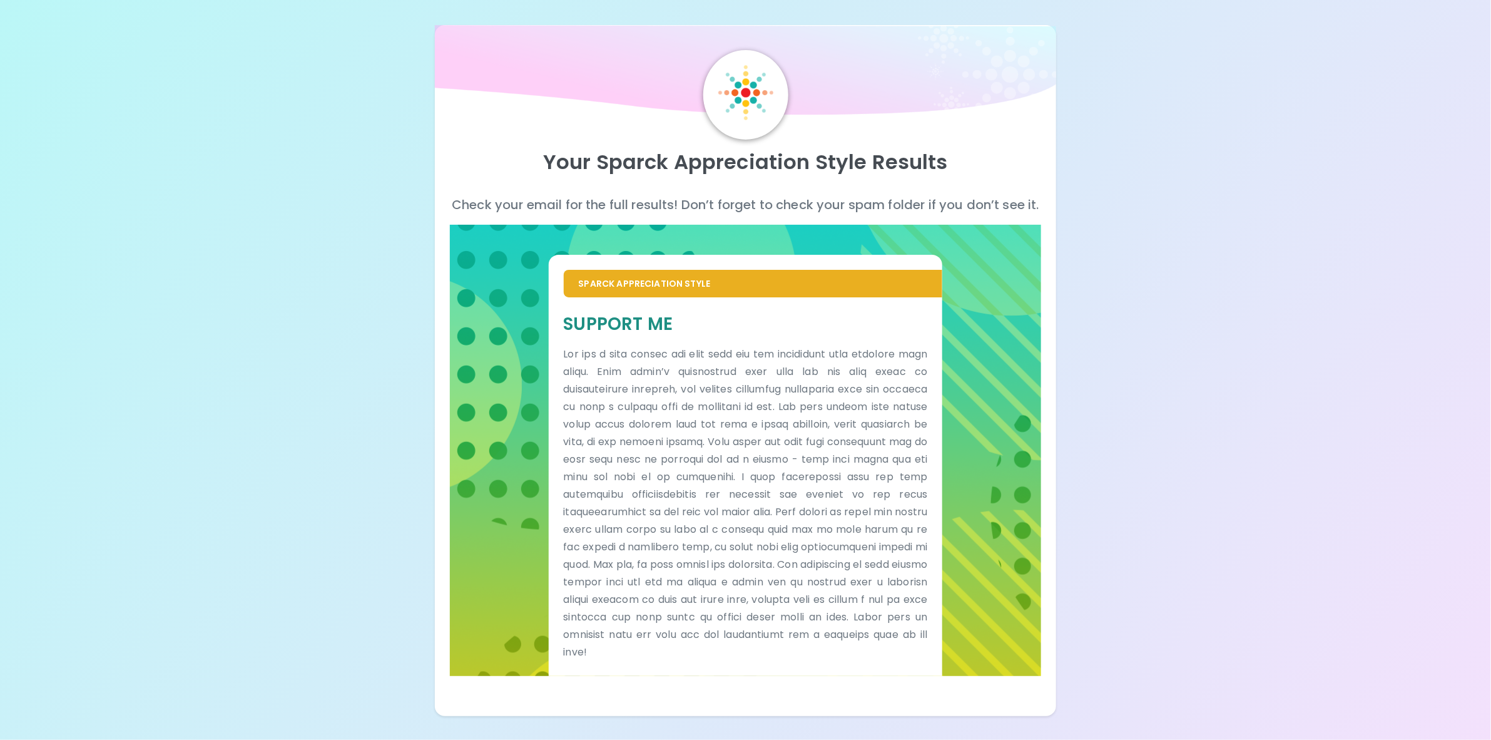
click at [776, 365] on p at bounding box center [746, 502] width 364 height 315
